Goal: Find specific page/section: Find specific page/section

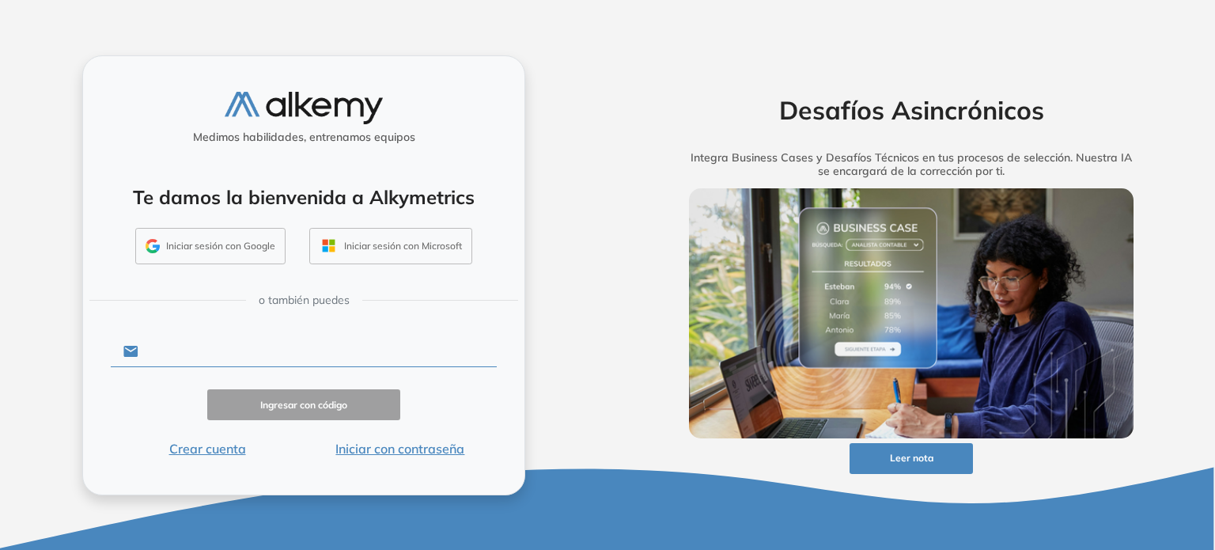
click at [233, 350] on input "text" at bounding box center [317, 351] width 358 height 30
paste input "**********"
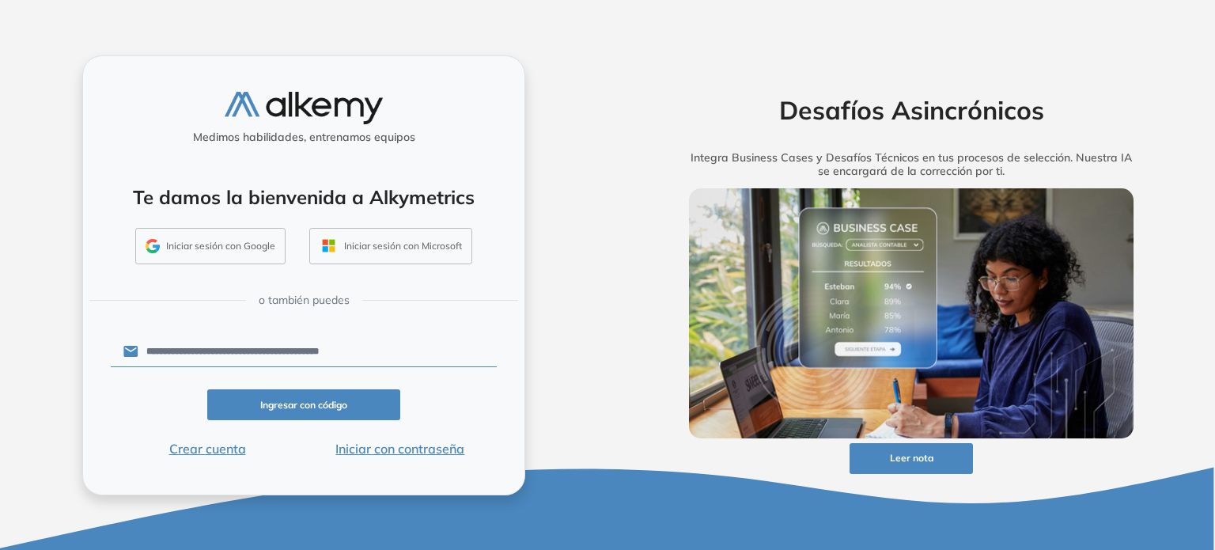
type input "**********"
click at [378, 455] on button "Iniciar con contraseña" at bounding box center [400, 448] width 193 height 19
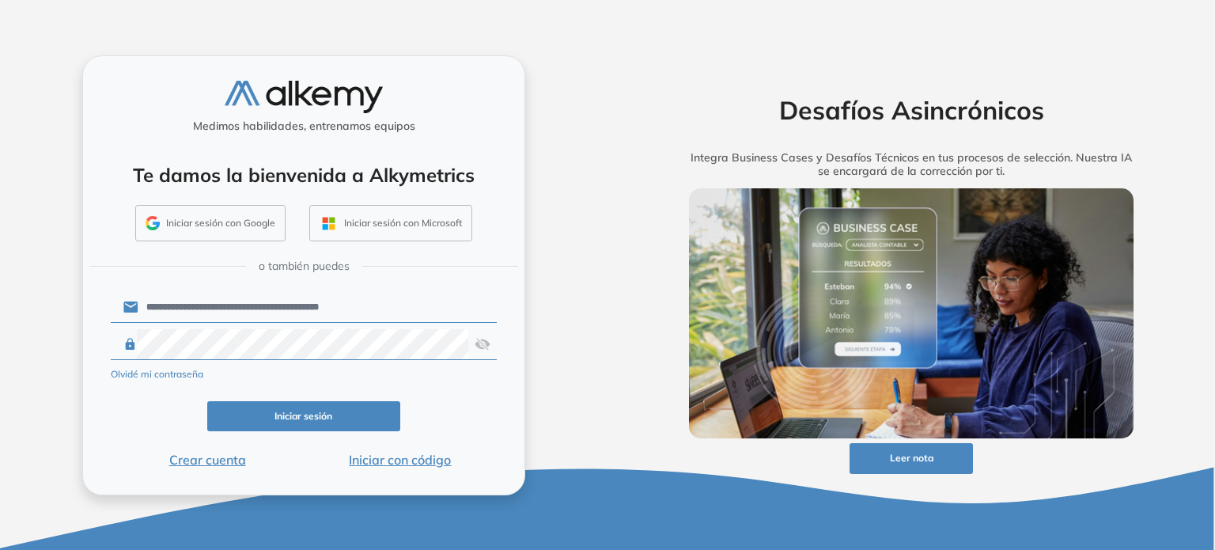
click at [289, 414] on button "Iniciar sesión" at bounding box center [303, 416] width 193 height 31
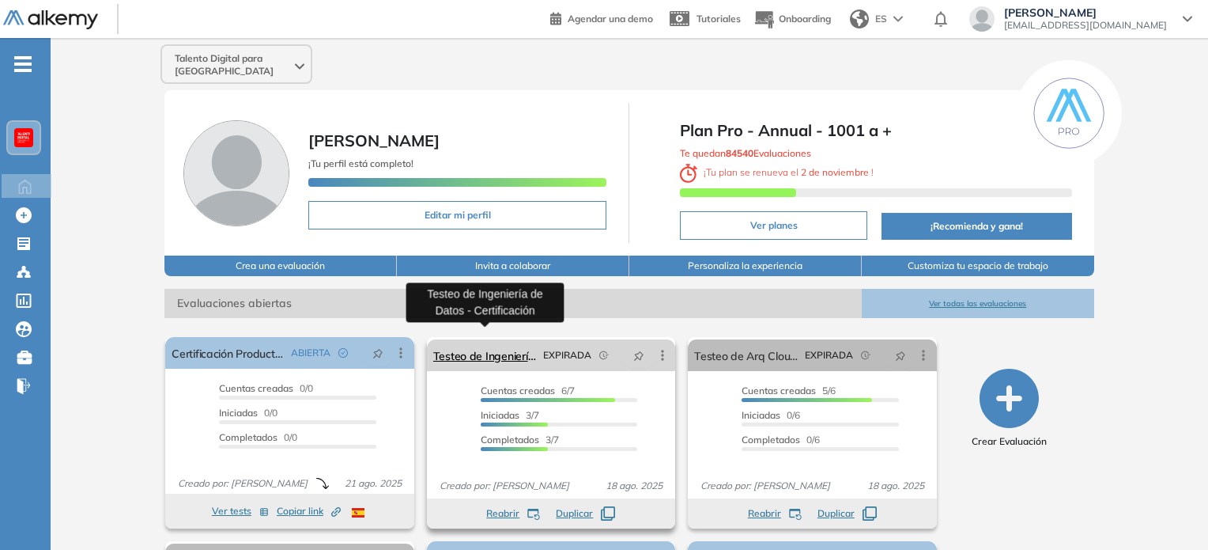
scroll to position [189, 0]
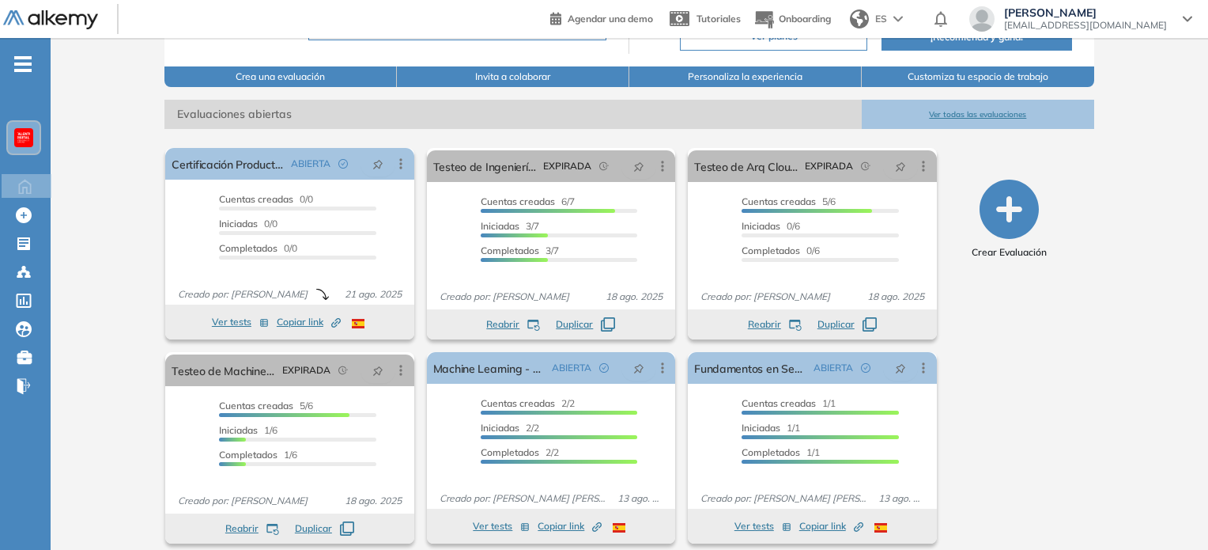
click at [962, 100] on button "Ver todas las evaluaciones" at bounding box center [978, 114] width 233 height 29
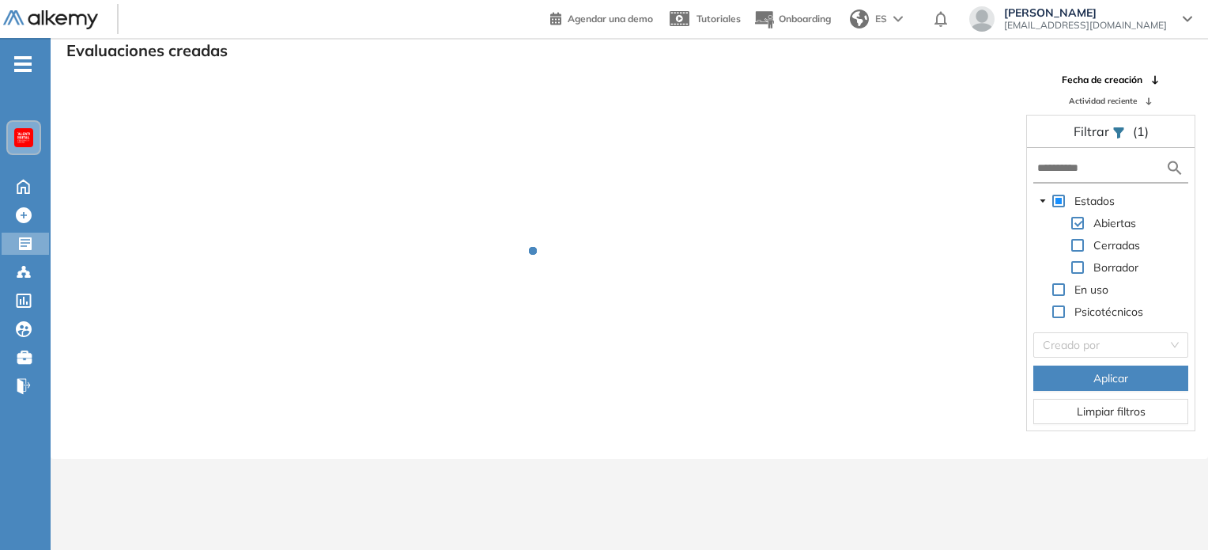
scroll to position [38, 0]
click at [1088, 161] on input "text" at bounding box center [1102, 168] width 128 height 17
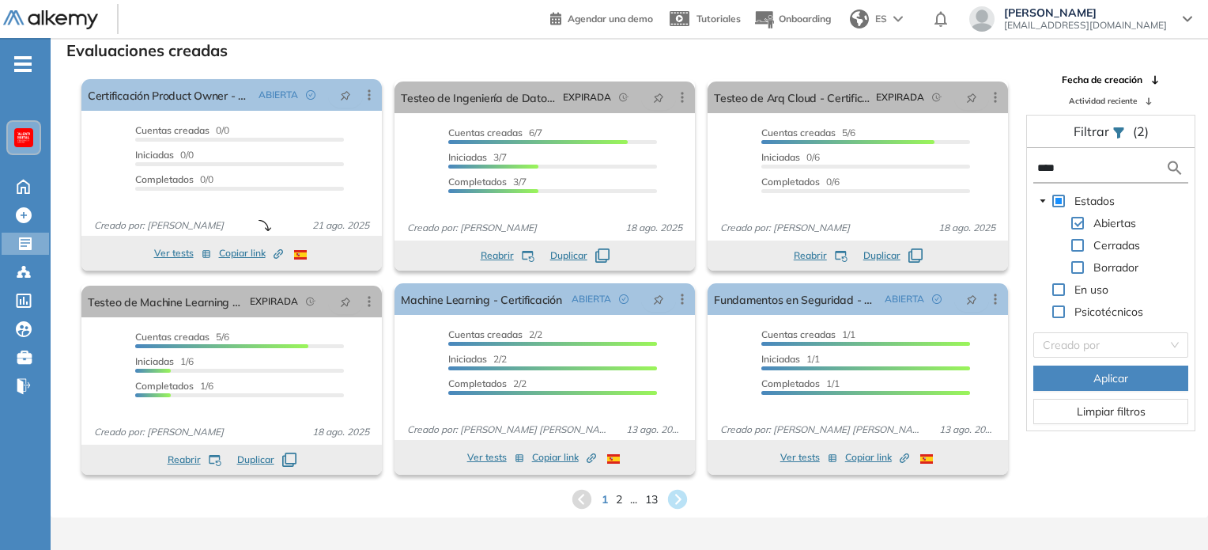
type input "****"
click at [1064, 378] on button "Aplicar" at bounding box center [1111, 377] width 155 height 25
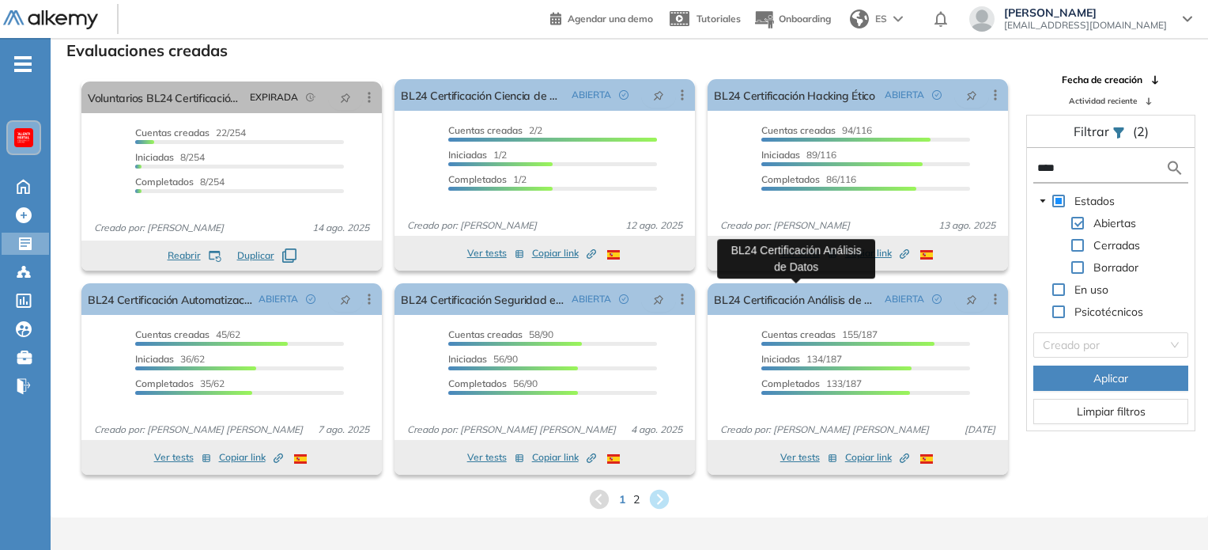
click at [801, 296] on link "BL24 Certificación Análisis de Datos" at bounding box center [796, 299] width 164 height 32
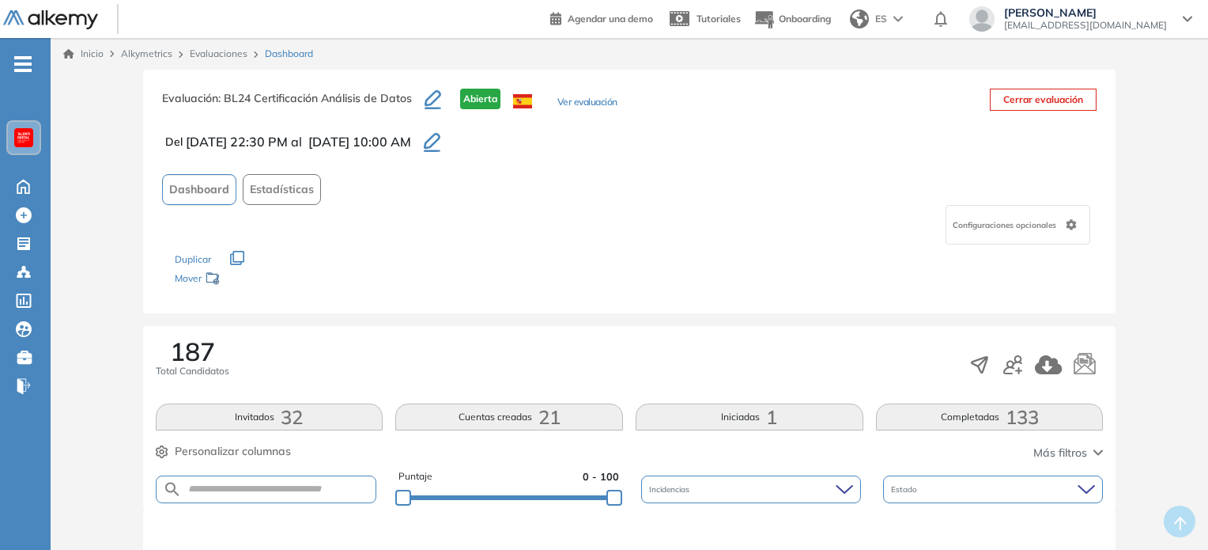
scroll to position [95, 0]
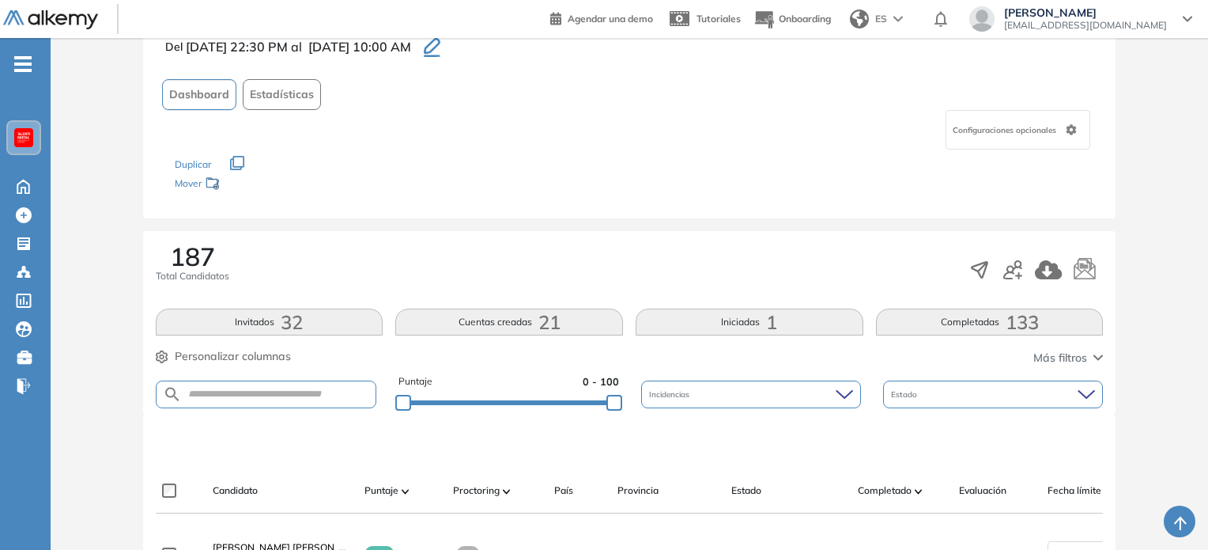
click at [304, 323] on button "Invitados 32" at bounding box center [270, 321] width 228 height 27
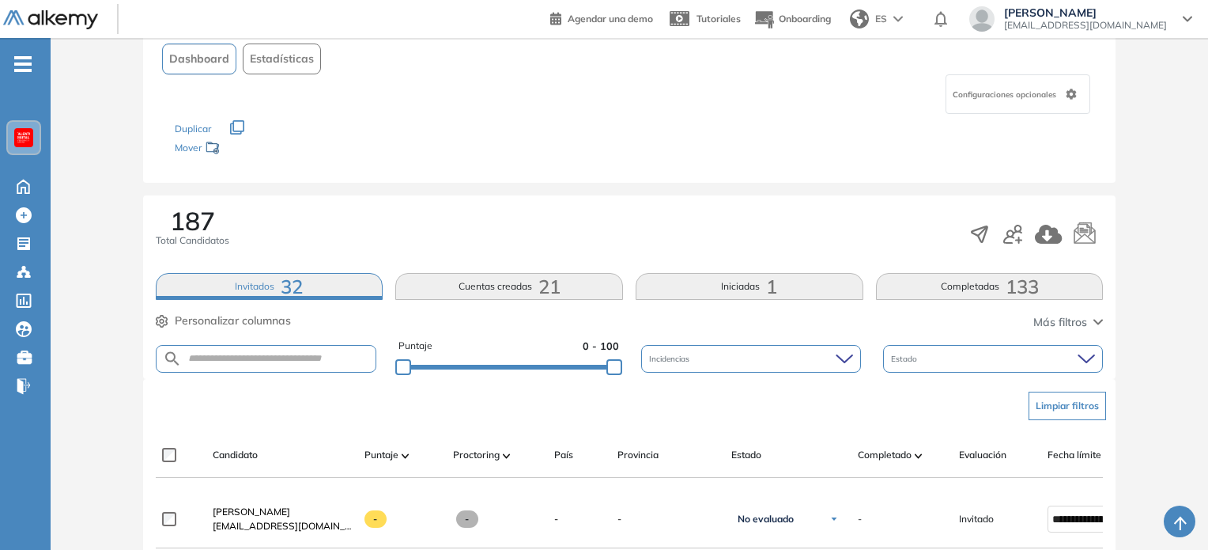
scroll to position [96, 0]
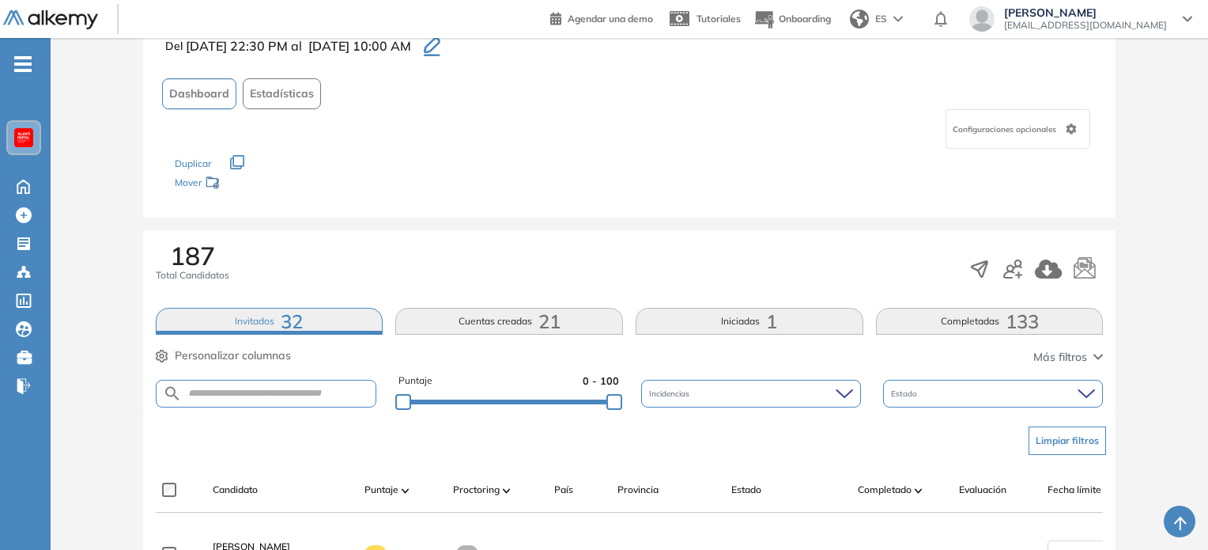
click at [549, 321] on span "21" at bounding box center [550, 321] width 22 height 0
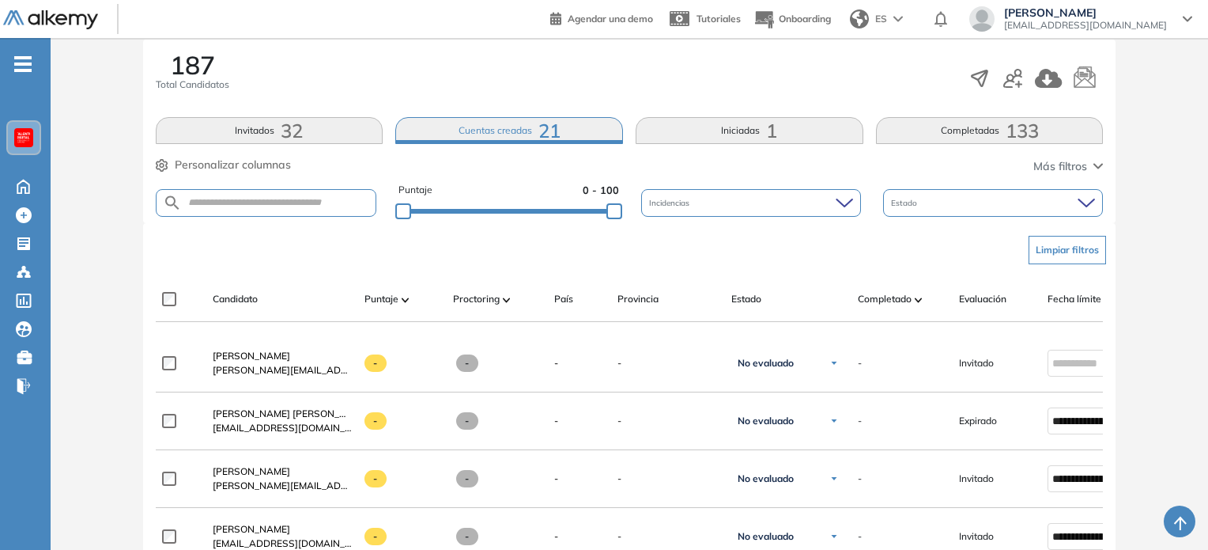
scroll to position [373, 0]
